Goal: Check status

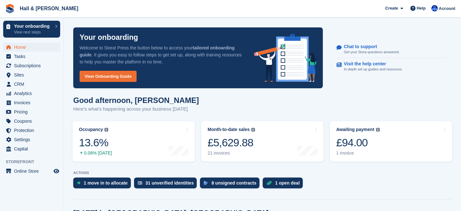
click at [28, 64] on span "Subscriptions" at bounding box center [33, 65] width 38 height 9
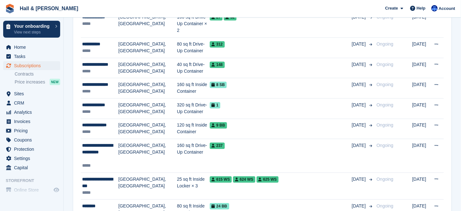
scroll to position [510, 0]
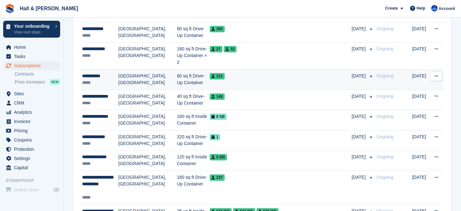
click at [128, 69] on td "[GEOGRAPHIC_DATA], [GEOGRAPHIC_DATA]" at bounding box center [148, 79] width 59 height 20
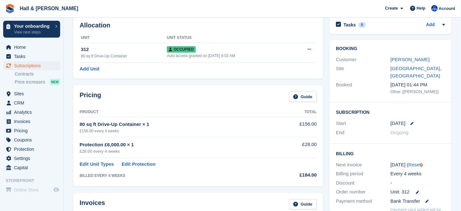
scroll to position [96, 0]
